Goal: Check status: Check status

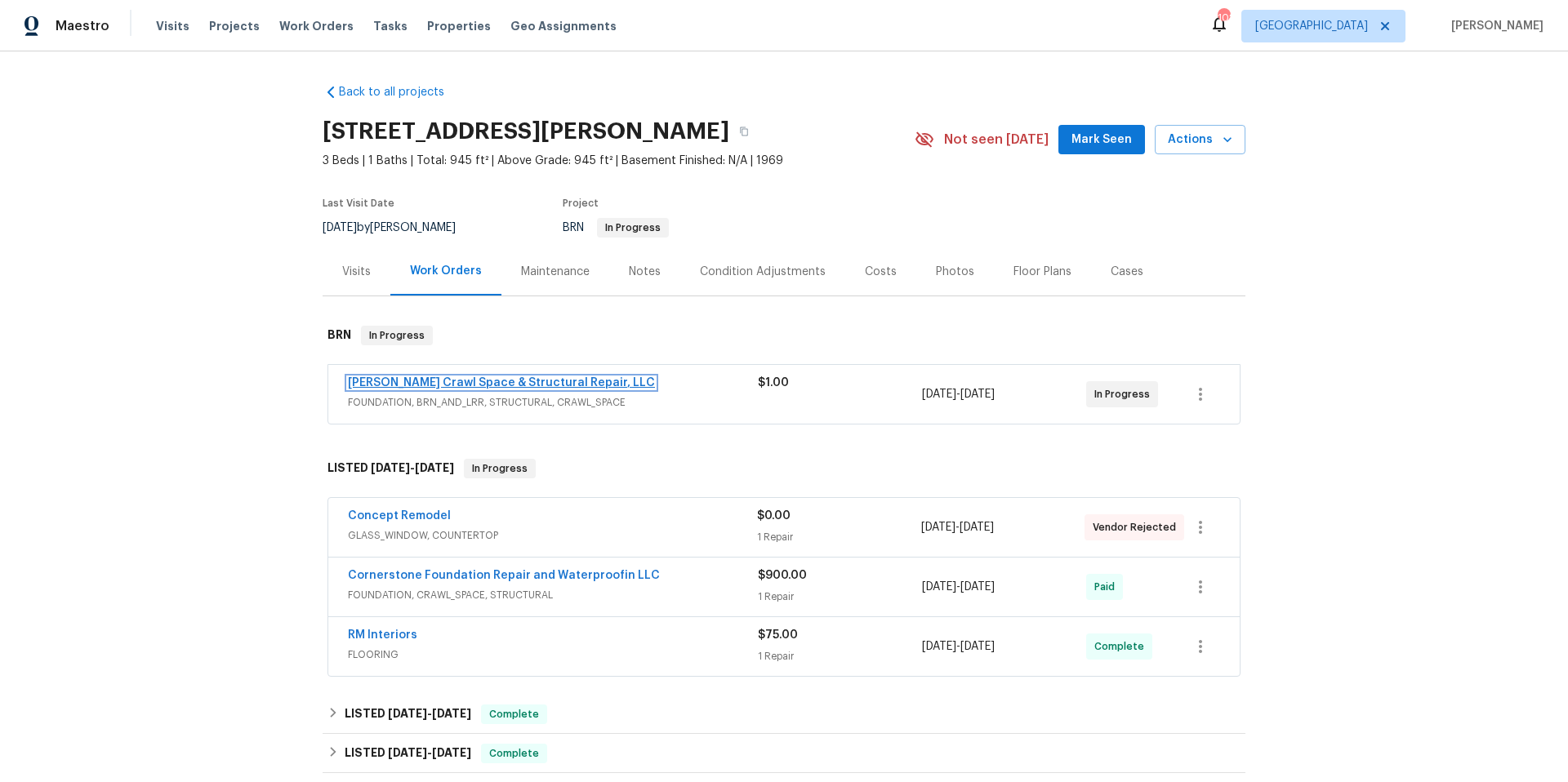
click at [469, 382] on link "[PERSON_NAME] Crawl Space & Structural Repair, LLC" at bounding box center [501, 383] width 307 height 12
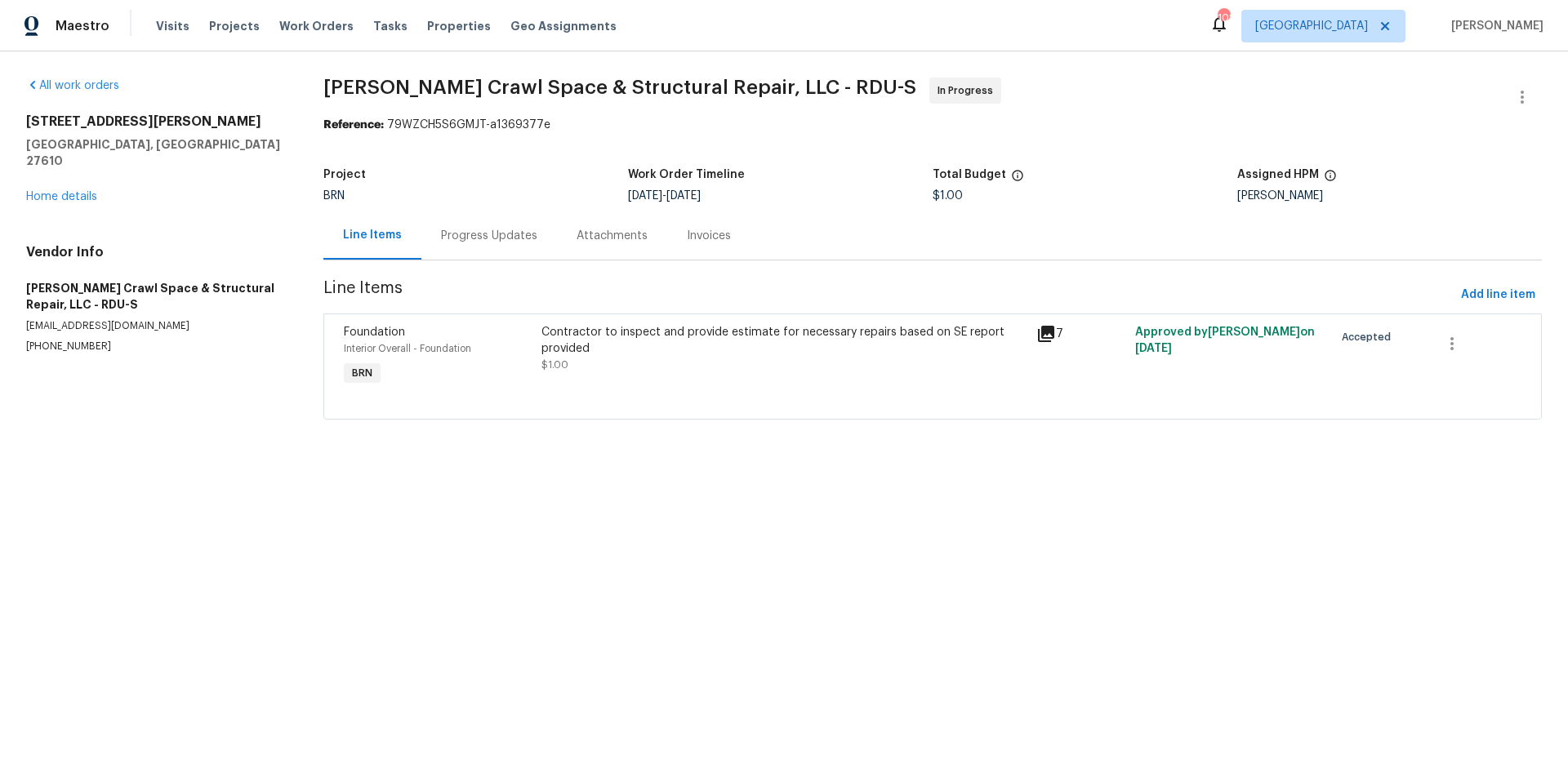
click at [507, 237] on div "Progress Updates" at bounding box center [490, 236] width 97 height 16
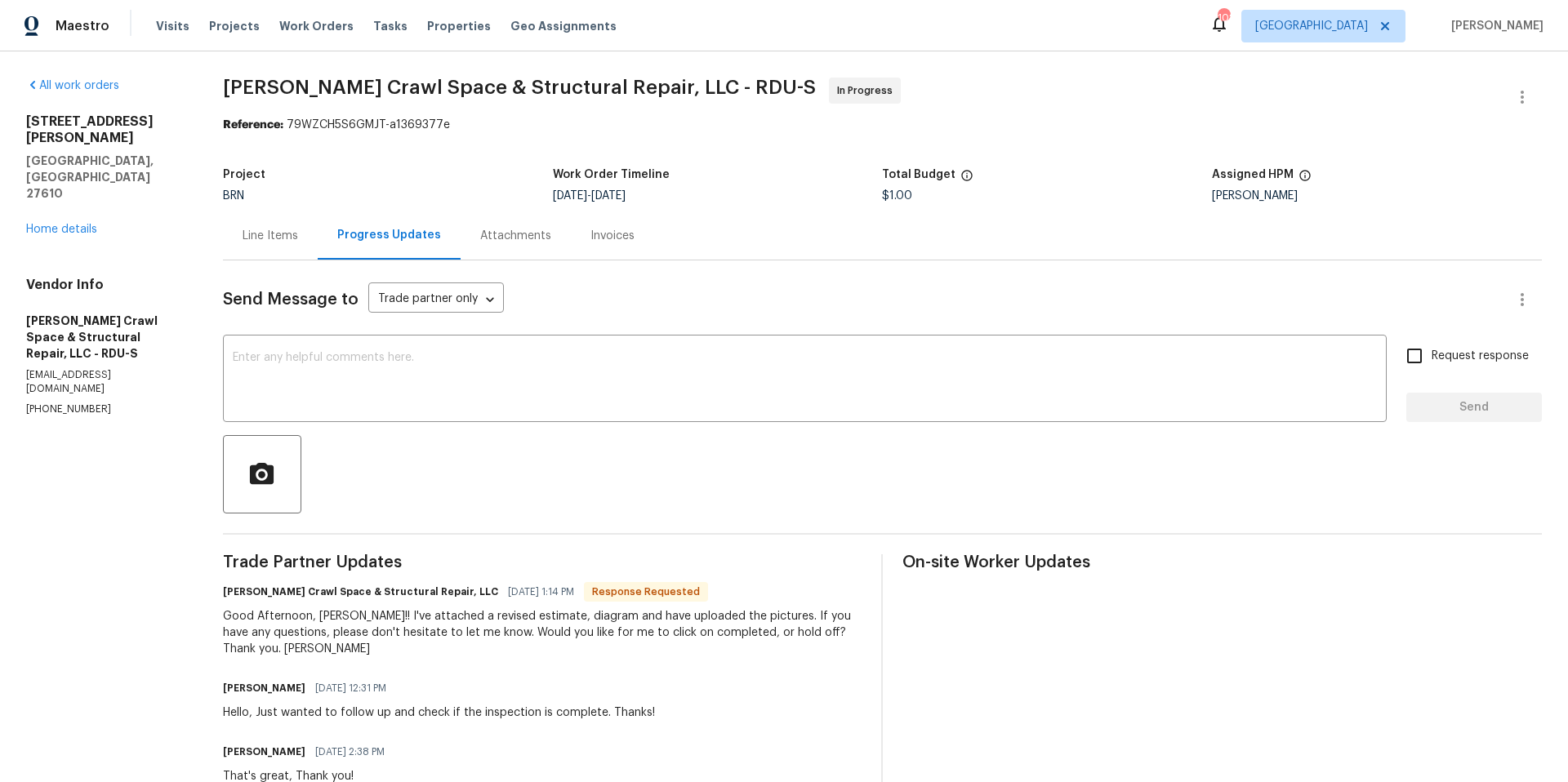
click at [255, 240] on div "Line Items" at bounding box center [270, 236] width 56 height 16
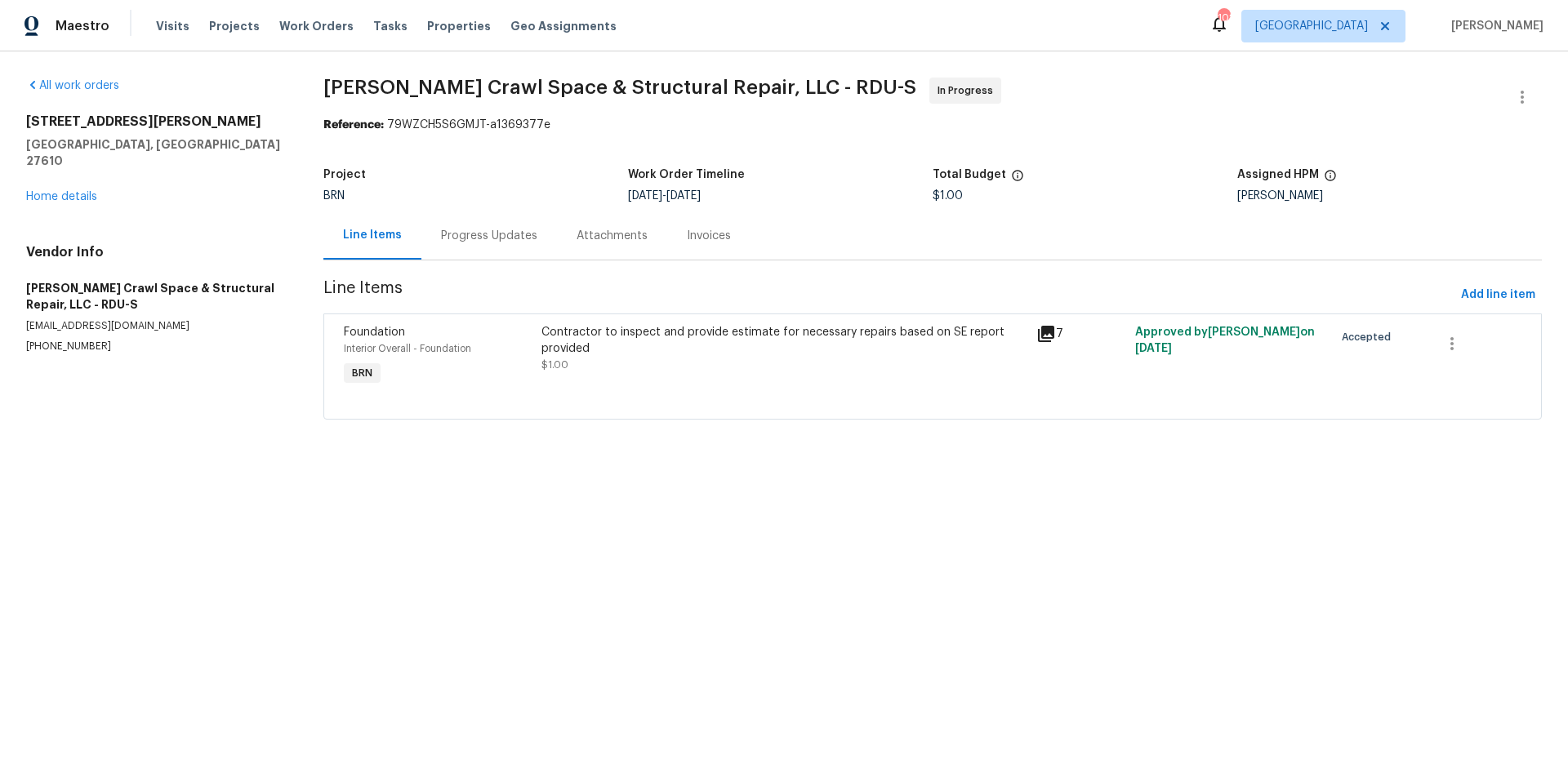
click at [1036, 332] on icon at bounding box center [1046, 334] width 19 height 19
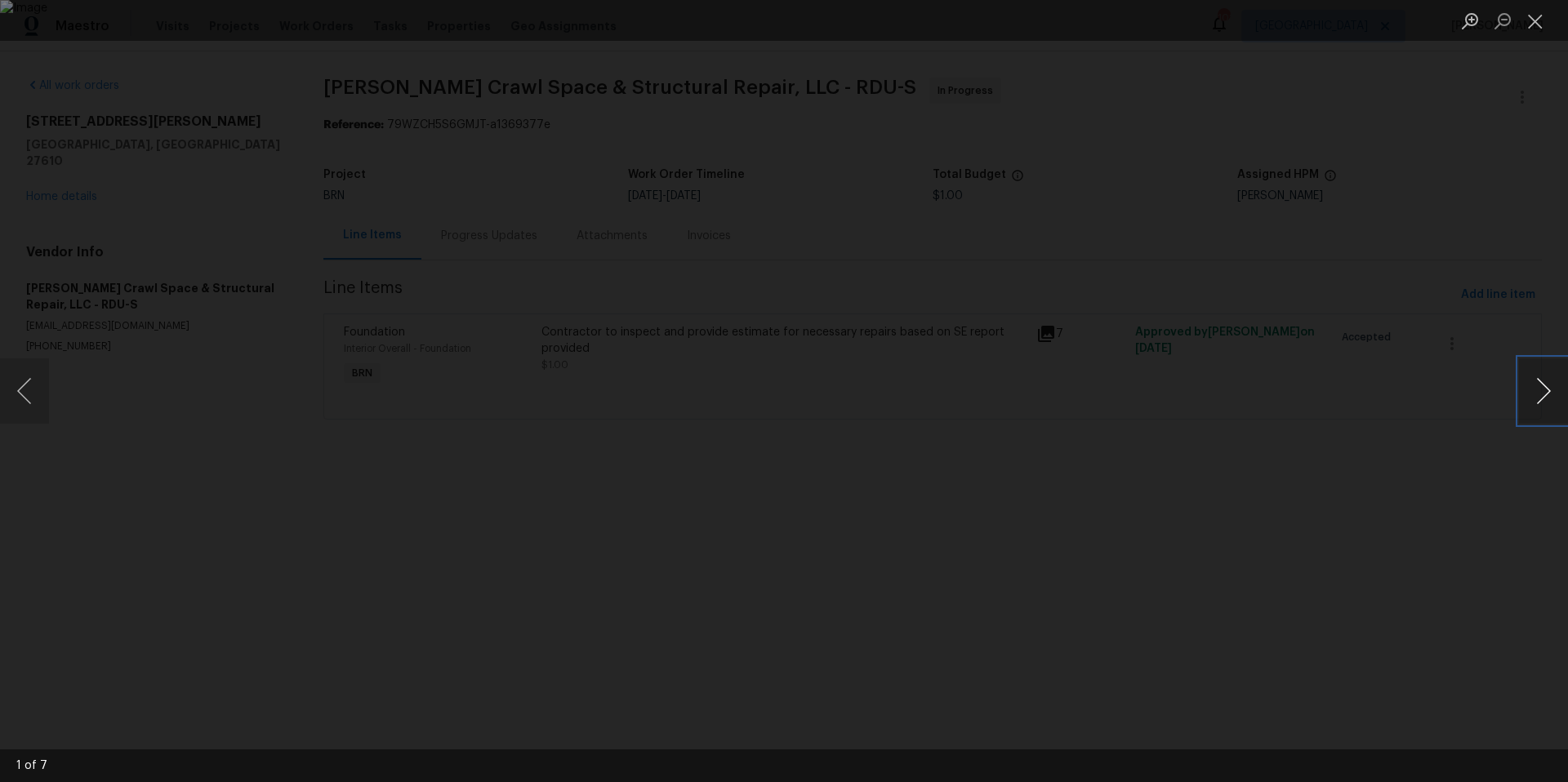
click at [1550, 395] on button "Next image" at bounding box center [1543, 391] width 49 height 66
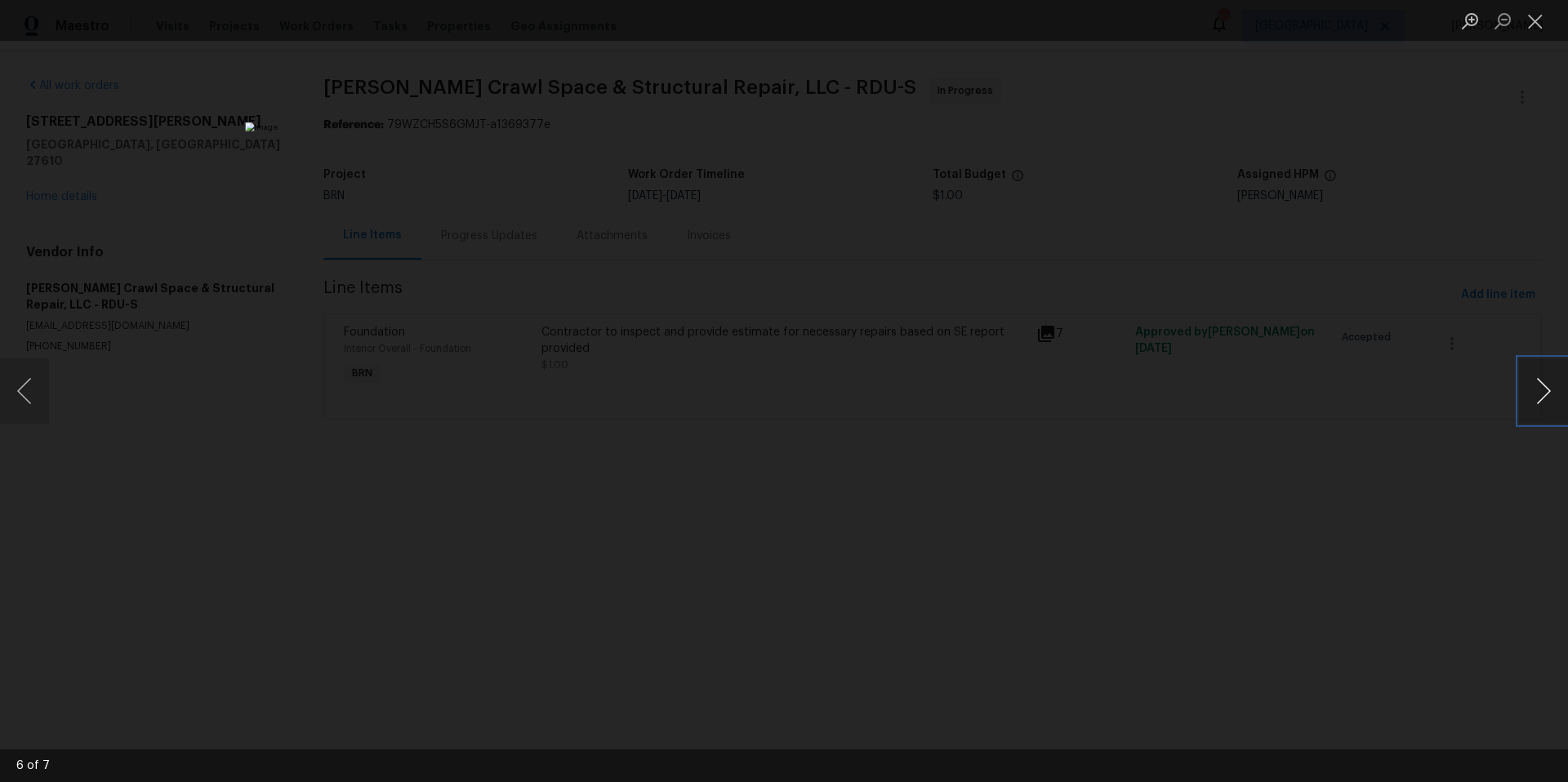
click at [1550, 395] on button "Next image" at bounding box center [1543, 391] width 49 height 66
click at [1536, 18] on button "Close lightbox" at bounding box center [1535, 21] width 33 height 29
